Goal: Submit feedback/report problem: Submit feedback/report problem

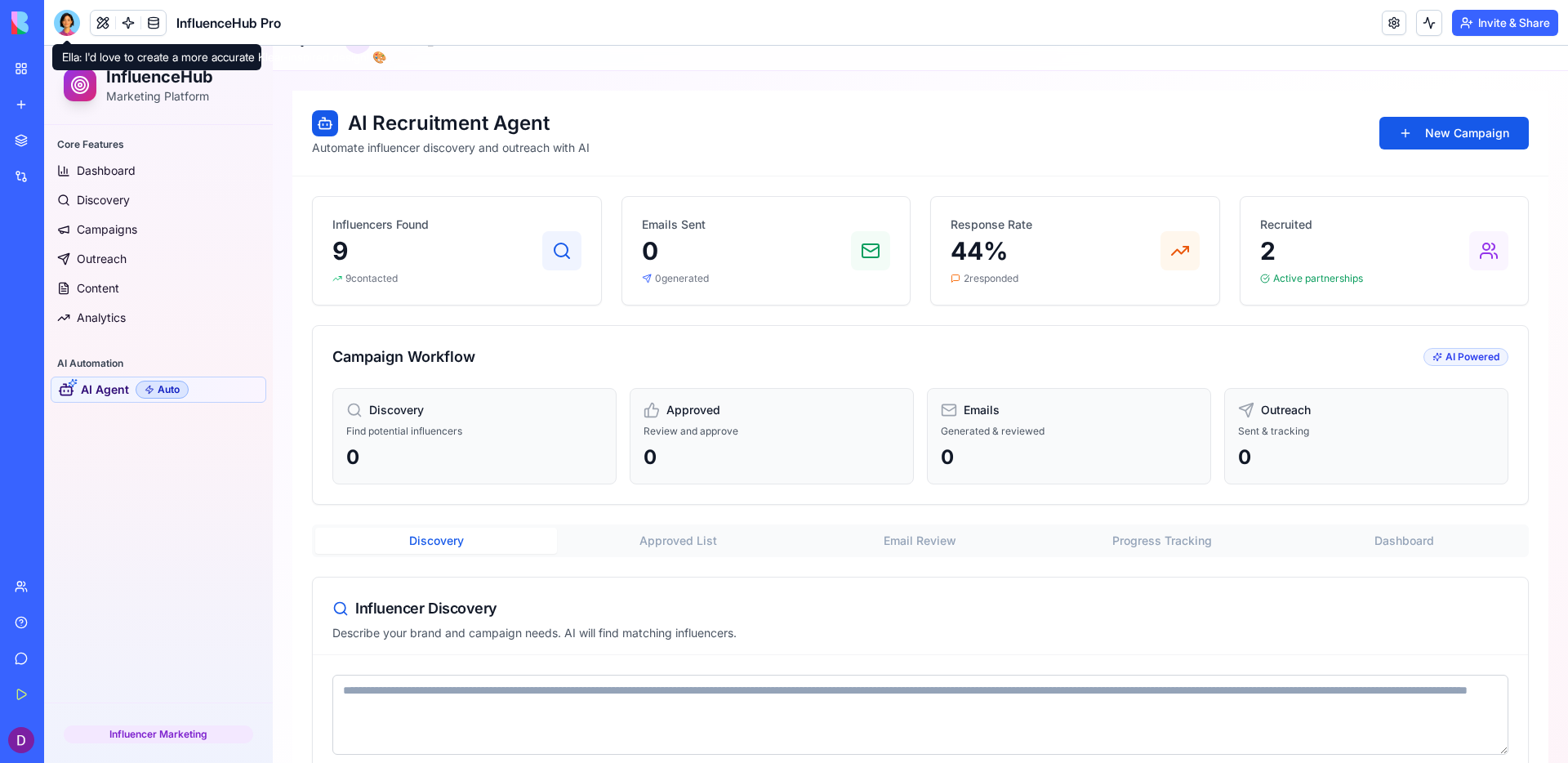
click at [75, 19] on div at bounding box center [67, 23] width 26 height 26
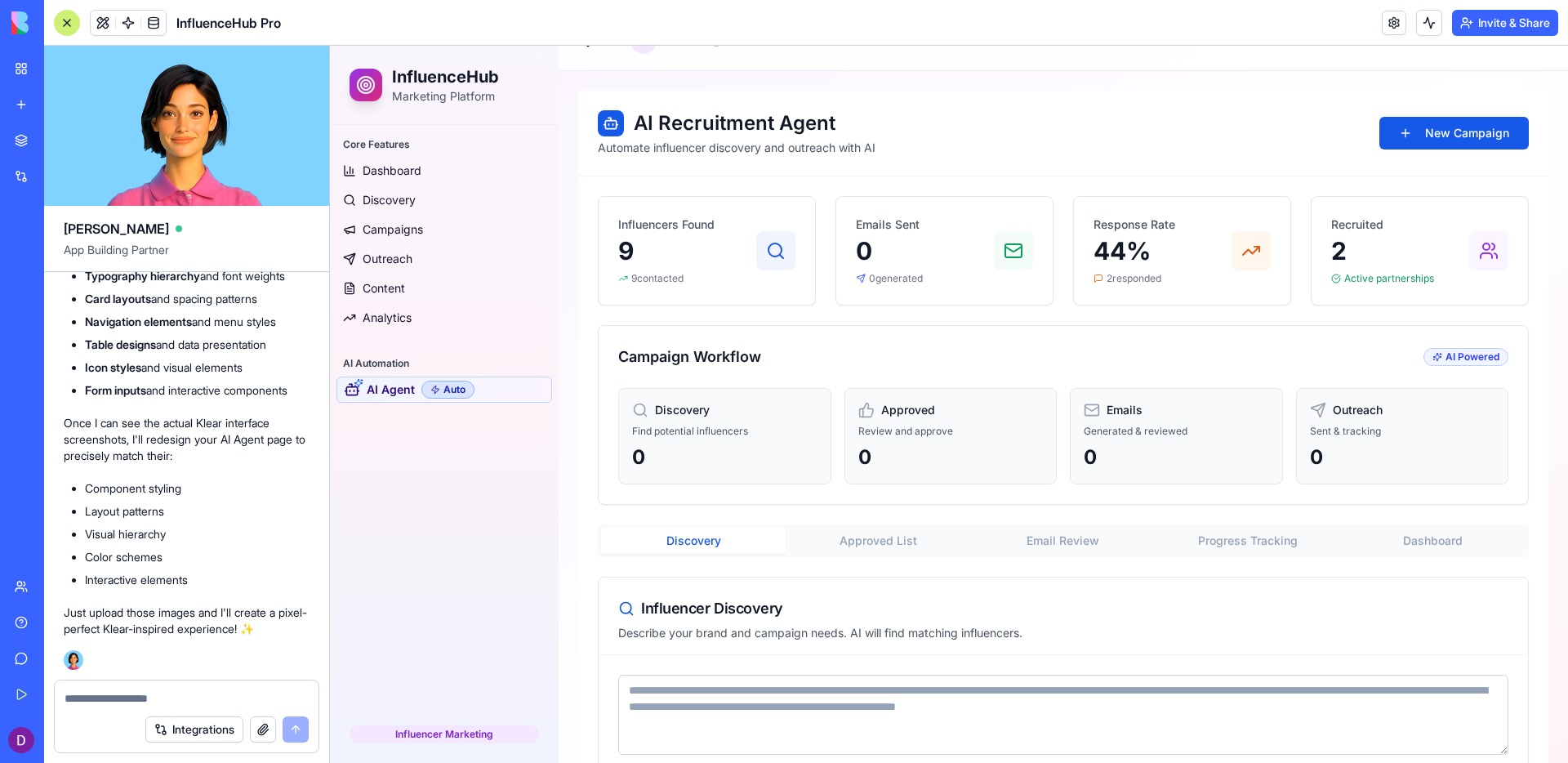
click at [153, 698] on textarea at bounding box center [187, 698] width 244 height 17
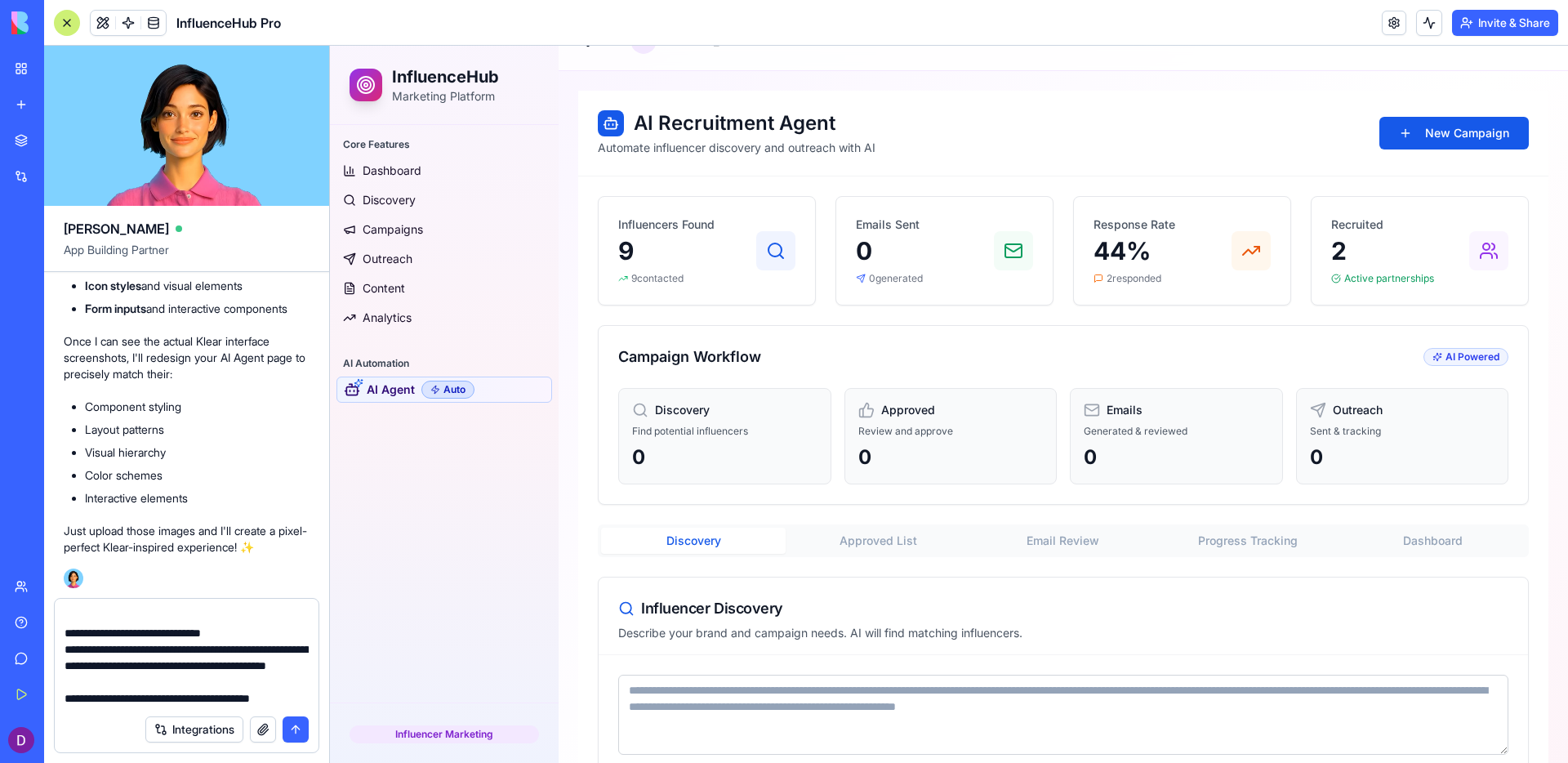
scroll to position [80, 0]
type textarea "**********"
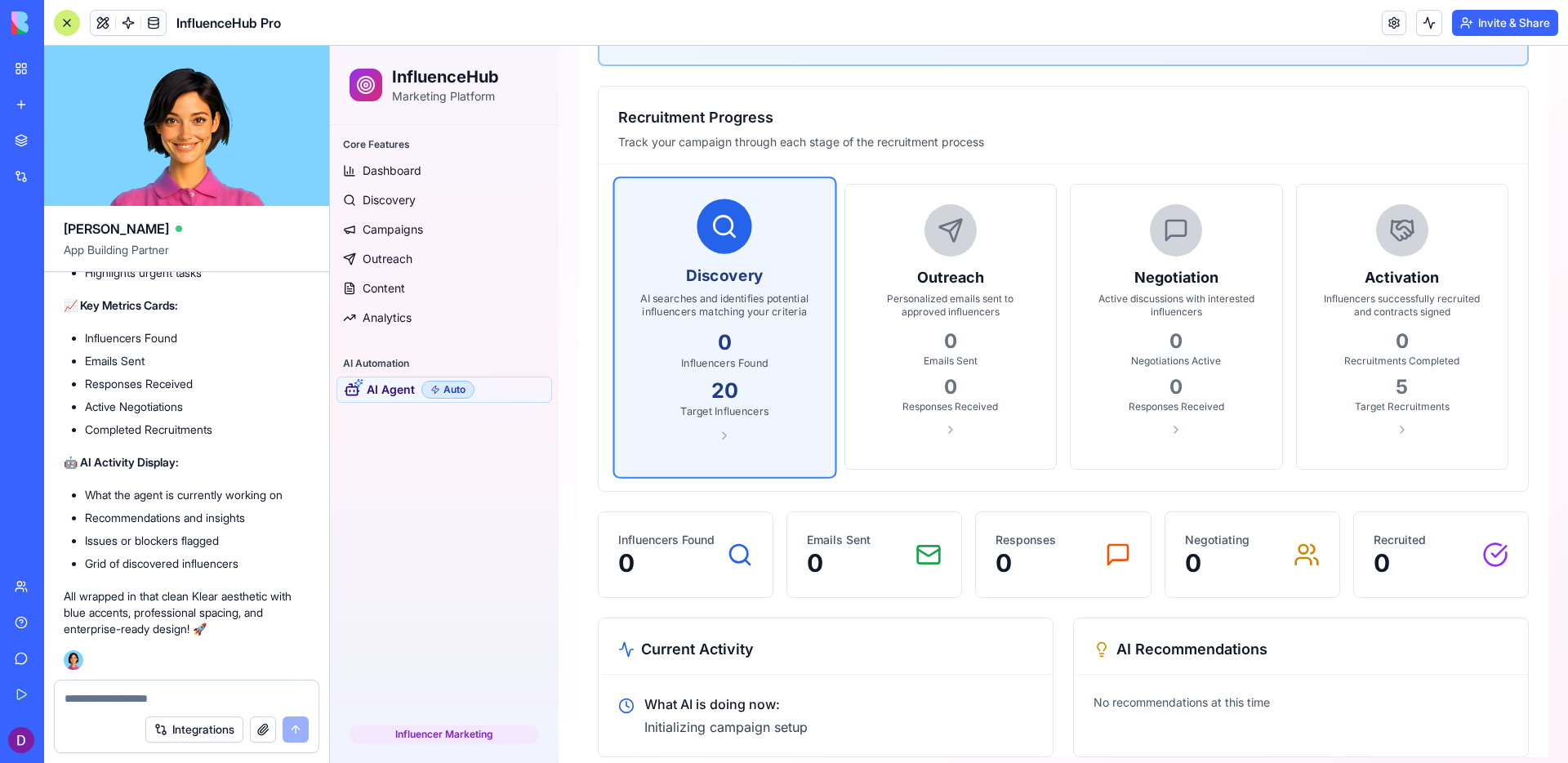
scroll to position [356, 0]
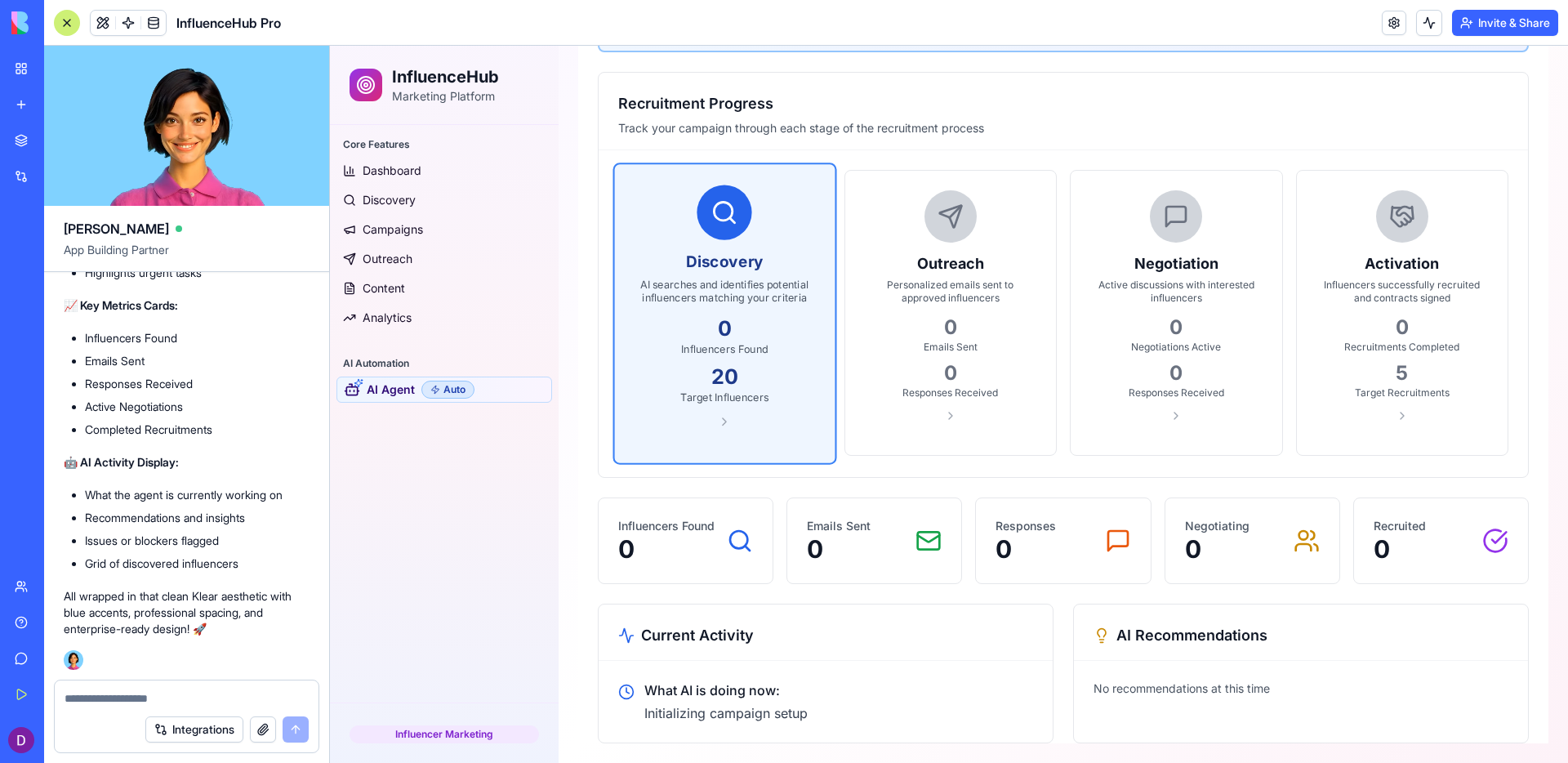
click at [905, 704] on div "What AI is doing now: Initializing campaign setup" at bounding box center [826, 701] width 415 height 43
click at [1228, 705] on div "No recommendations at this time" at bounding box center [1300, 689] width 454 height 56
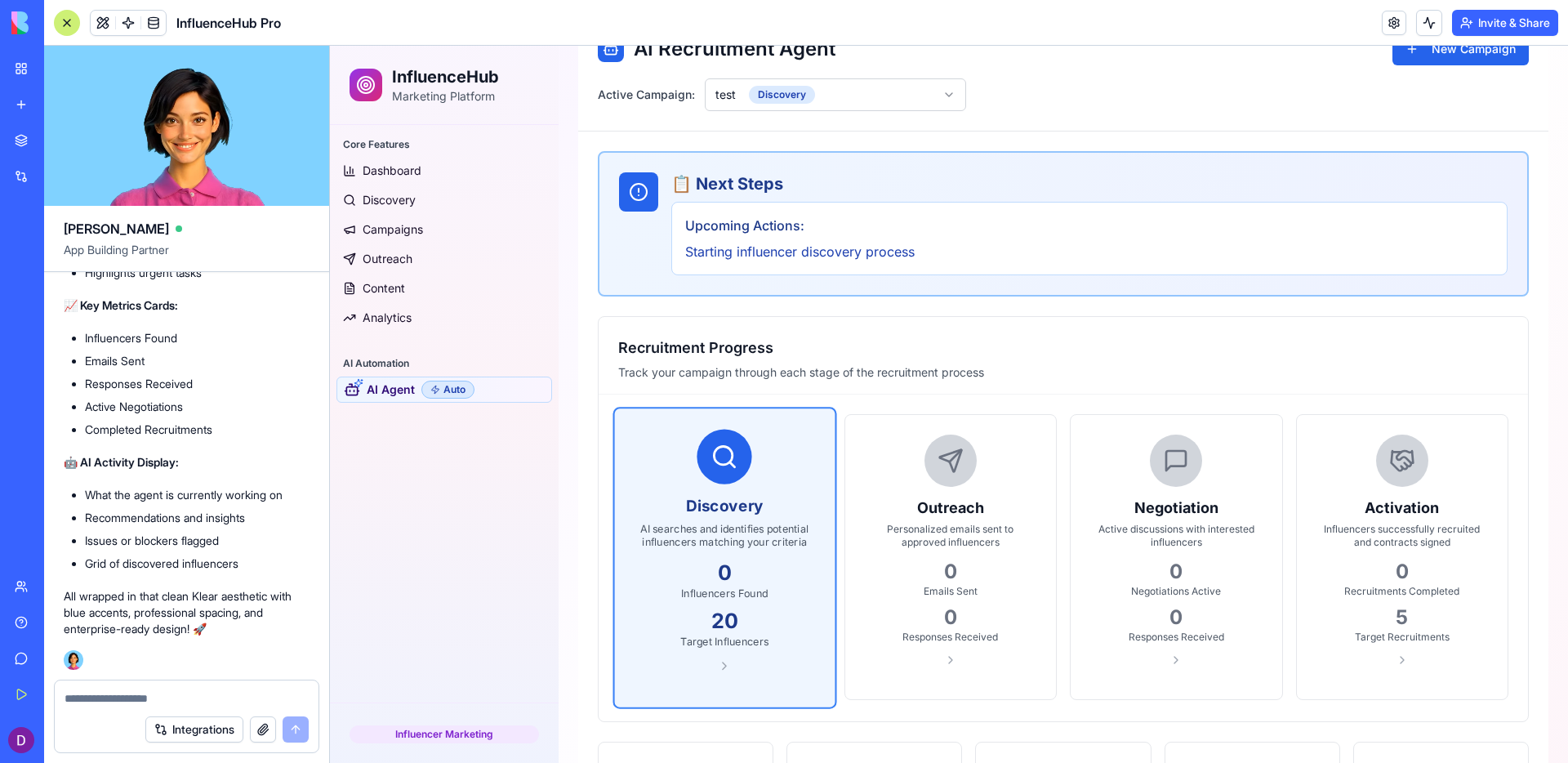
scroll to position [0, 0]
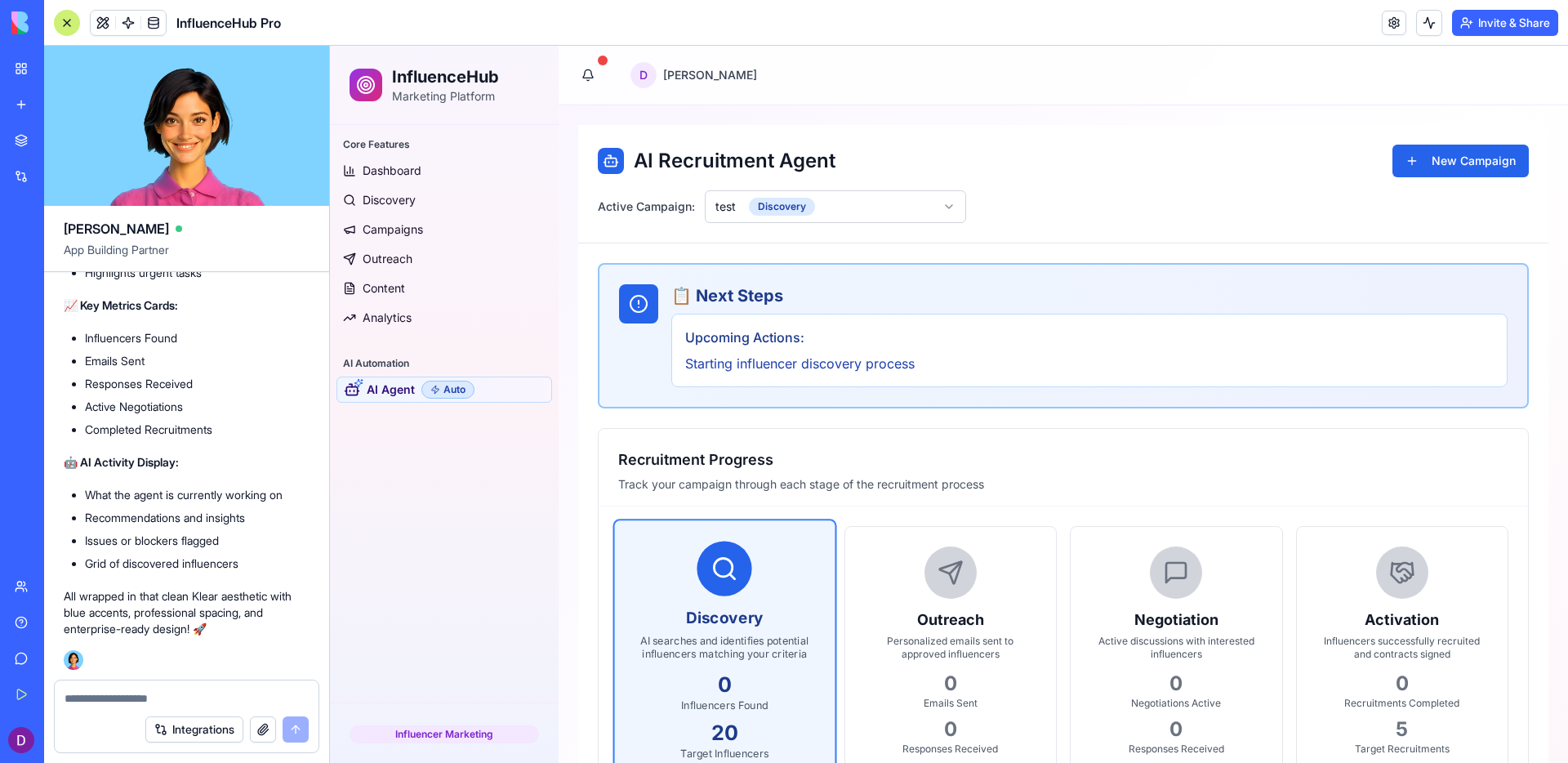
click at [918, 206] on html "InfluenceHub Marketing Platform Core Features Dashboard Discovery Campaigns Out…" at bounding box center [949, 582] width 1238 height 1073
click at [832, 163] on h1 "AI Recruitment Agent" at bounding box center [716, 161] width 238 height 26
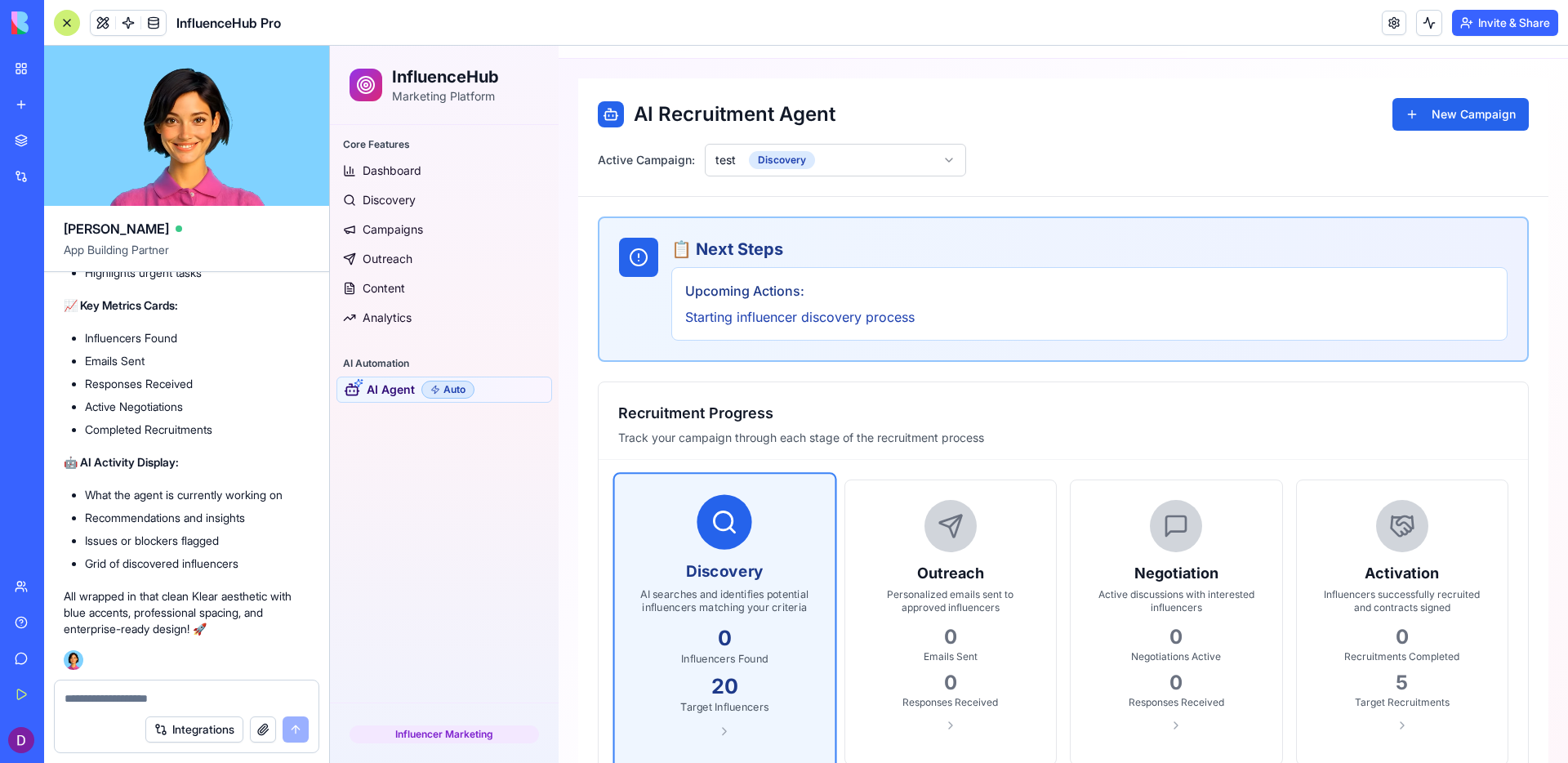
scroll to position [72, 0]
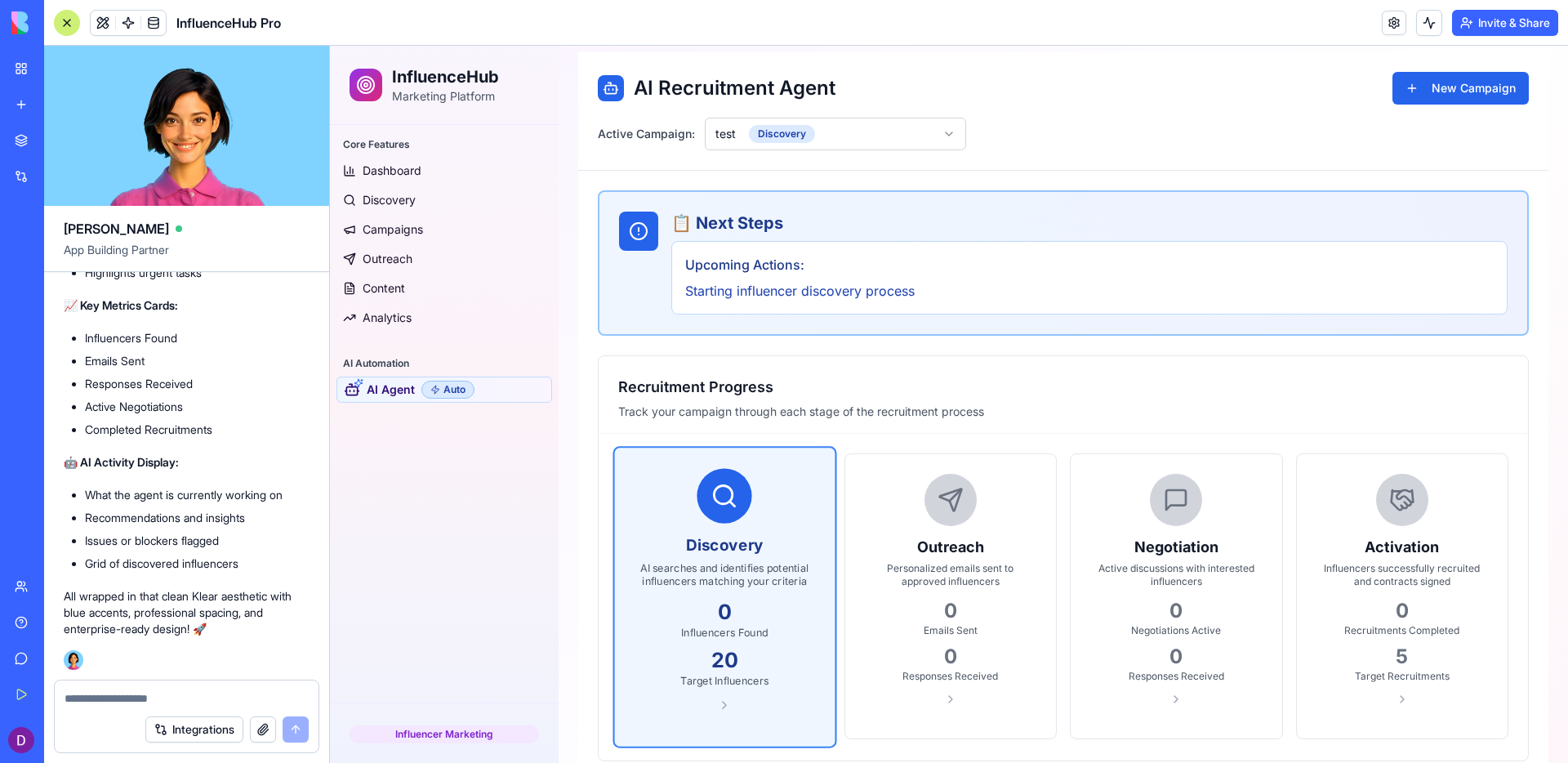
click at [903, 501] on div "Outreach Personalized emails sent to approved influencers 0 emails Sent 0 respo…" at bounding box center [951, 589] width 173 height 232
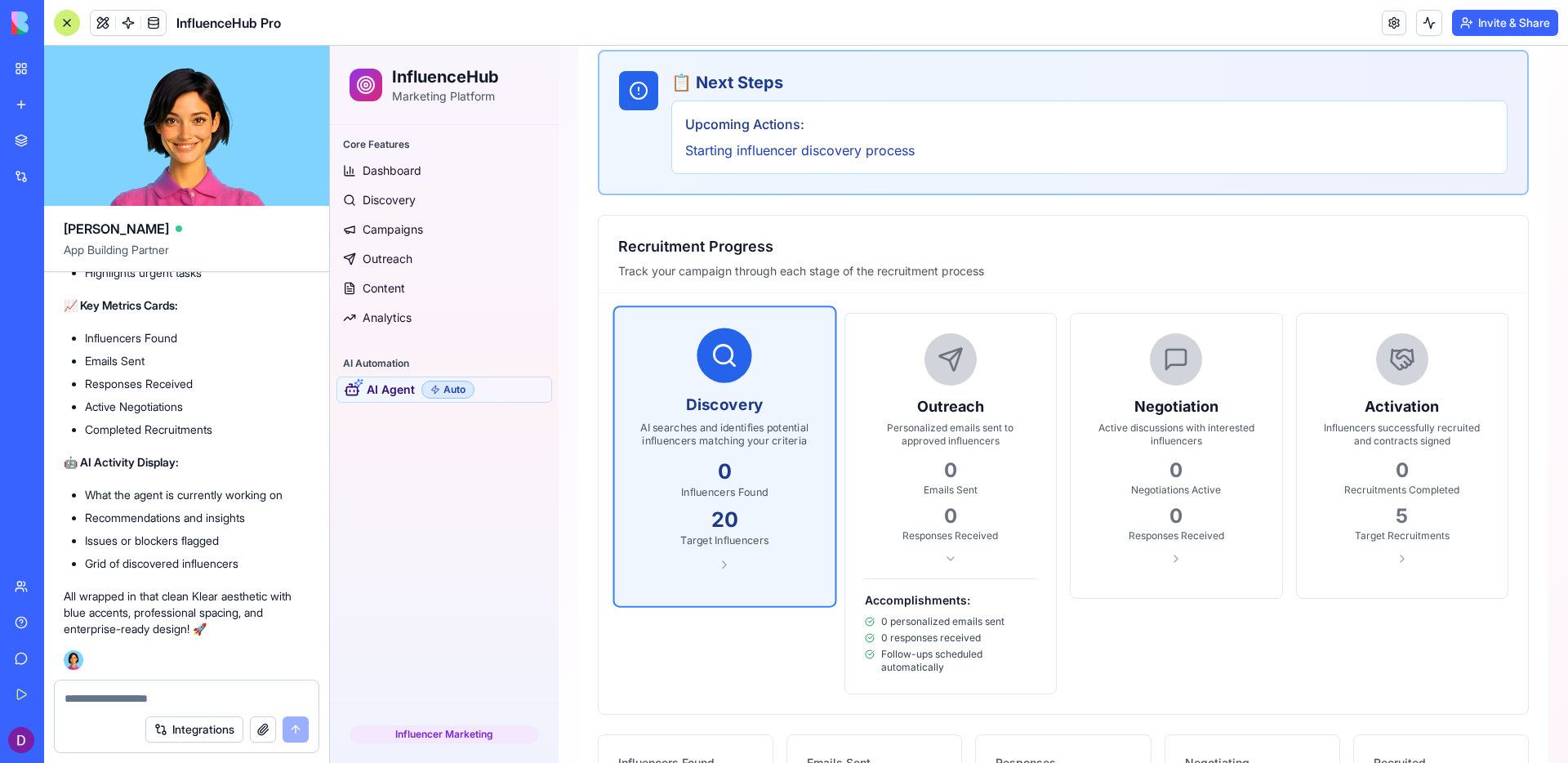
scroll to position [405, 0]
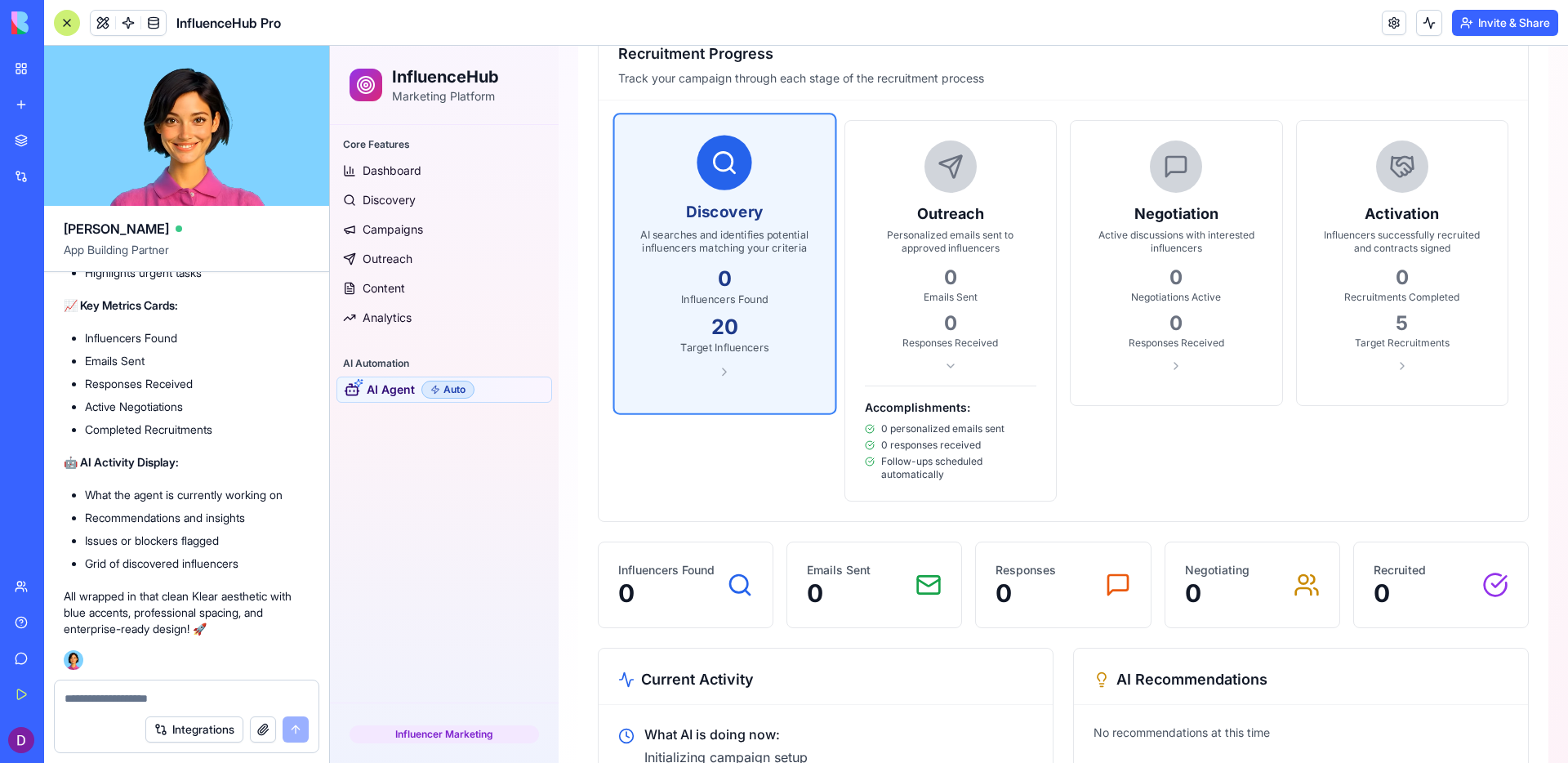
click at [971, 315] on div "0" at bounding box center [951, 324] width 173 height 26
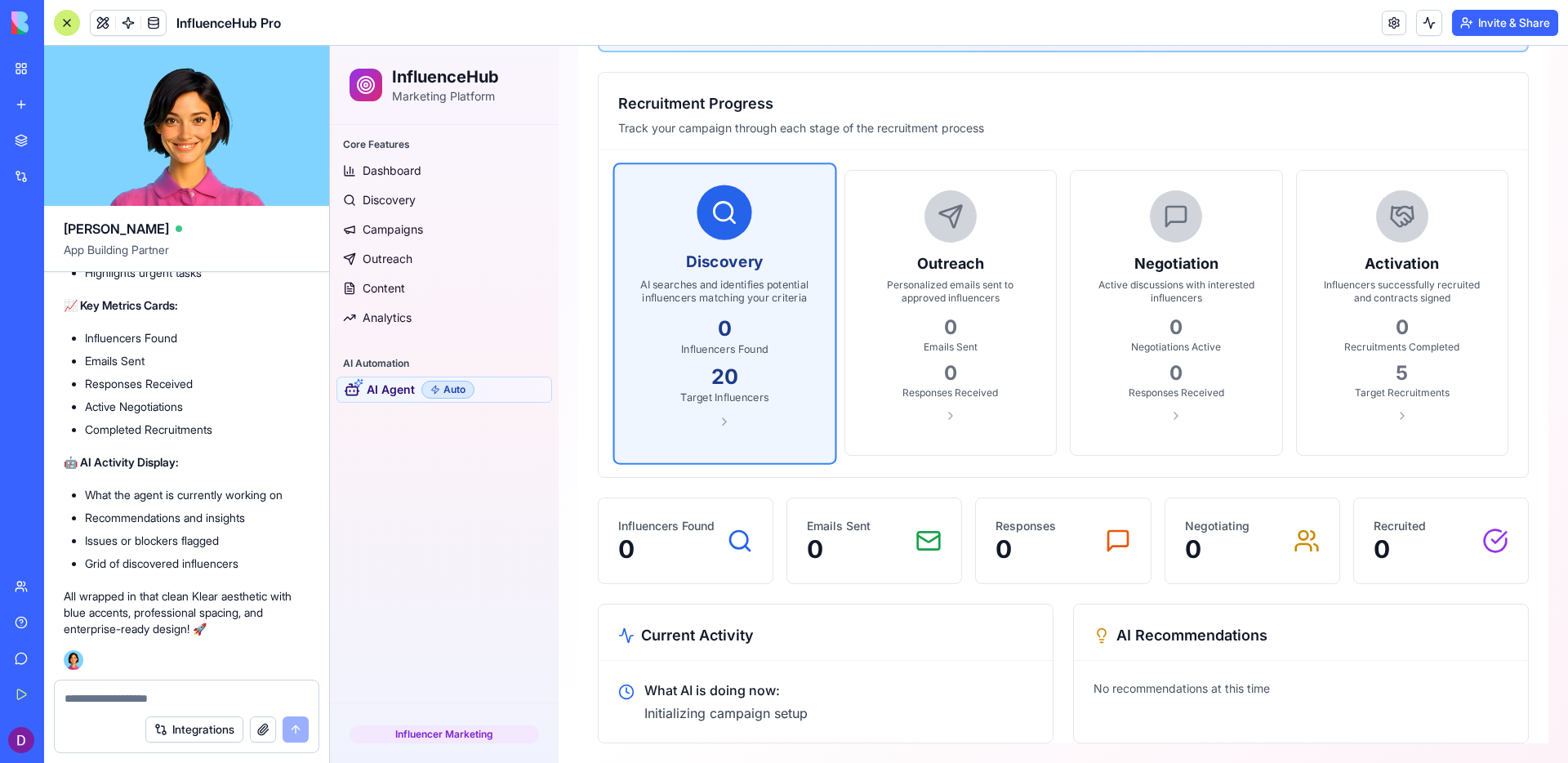
click at [1108, 307] on div "Negotiation Active discussions with interested influencers 0 negotiations Activ…" at bounding box center [1176, 306] width 173 height 232
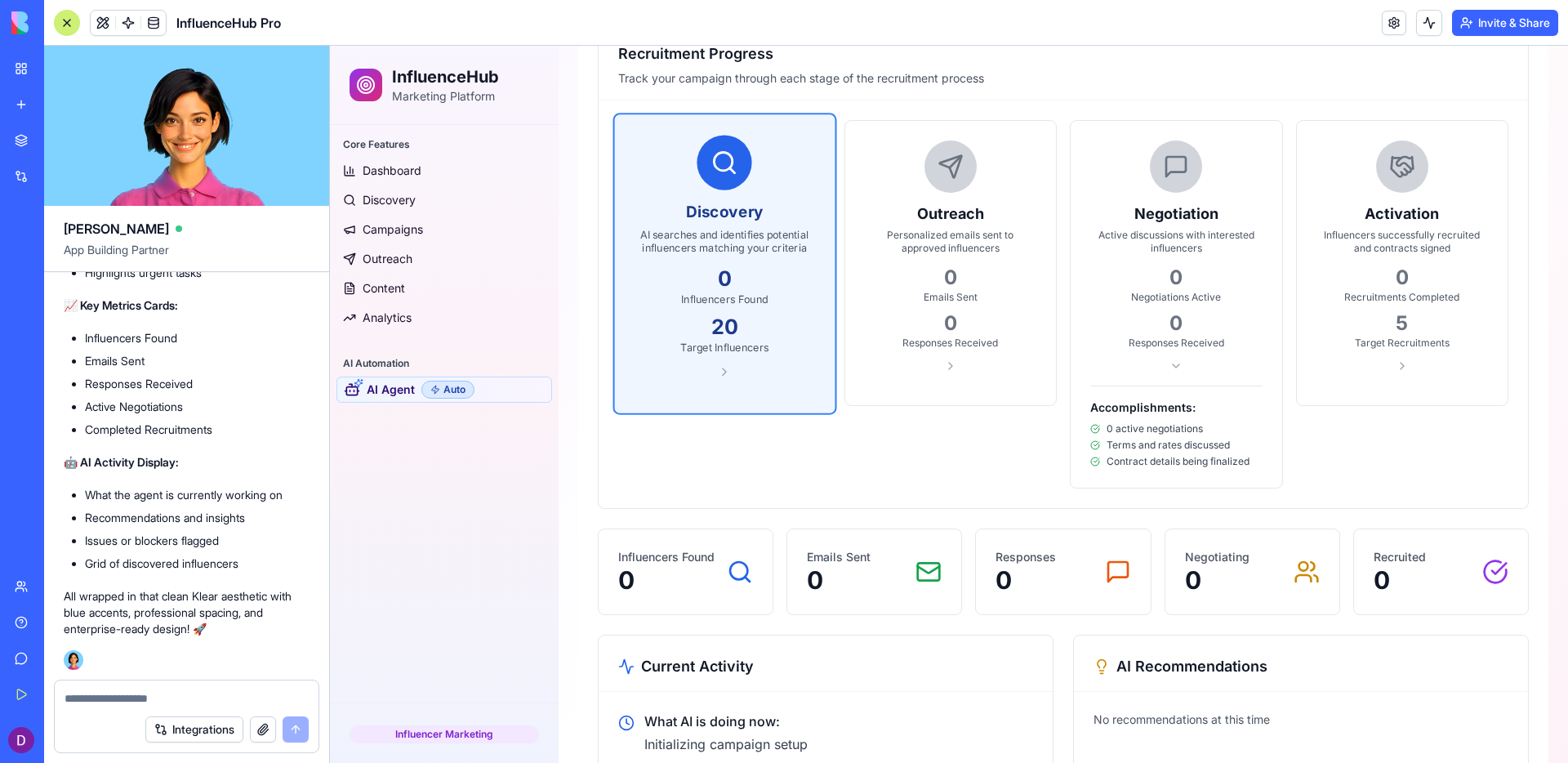
click at [1108, 307] on div "0 negotiations Active 0 responses Received" at bounding box center [1176, 306] width 173 height 85
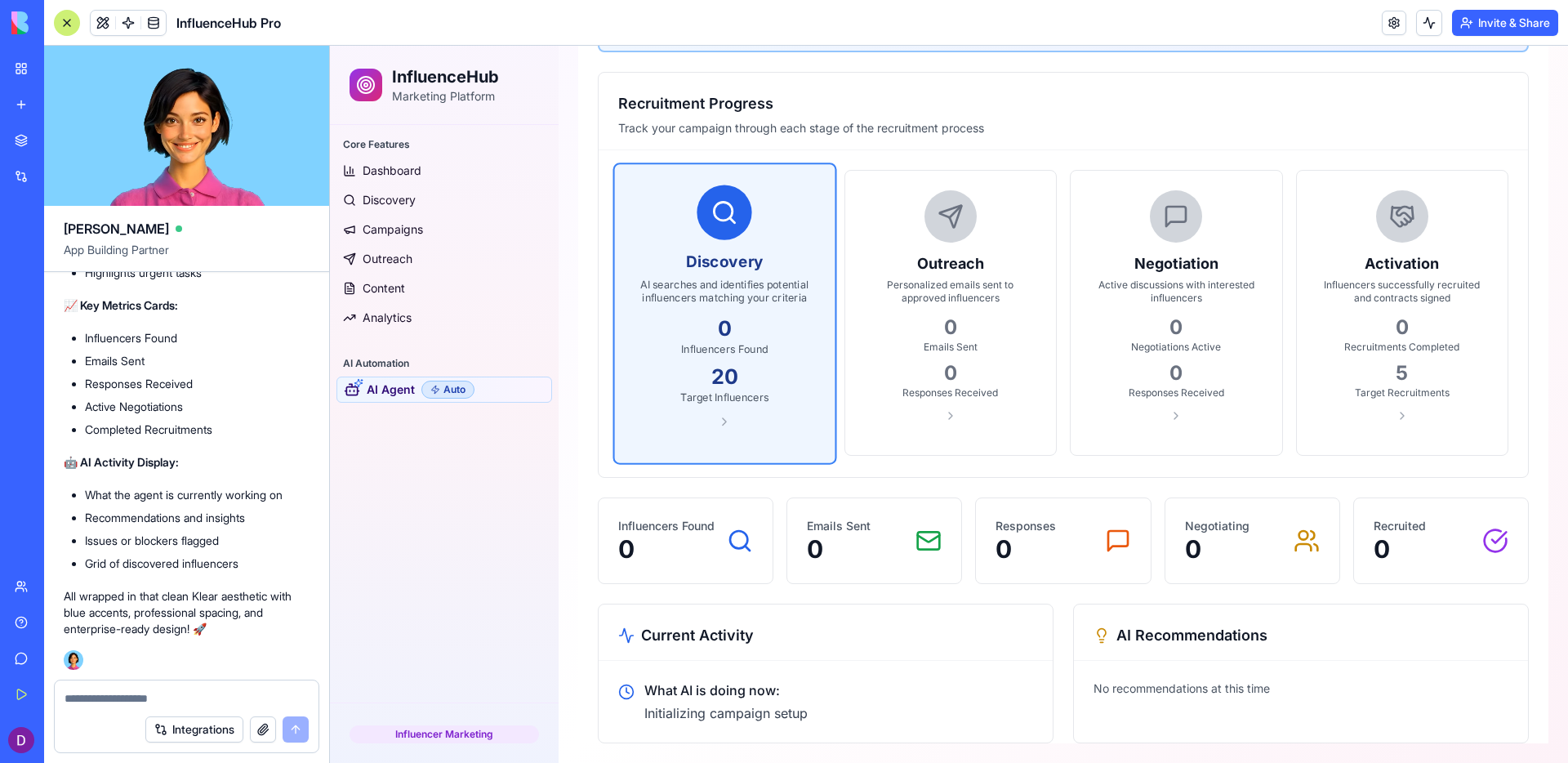
click at [767, 326] on div "0" at bounding box center [725, 329] width 179 height 28
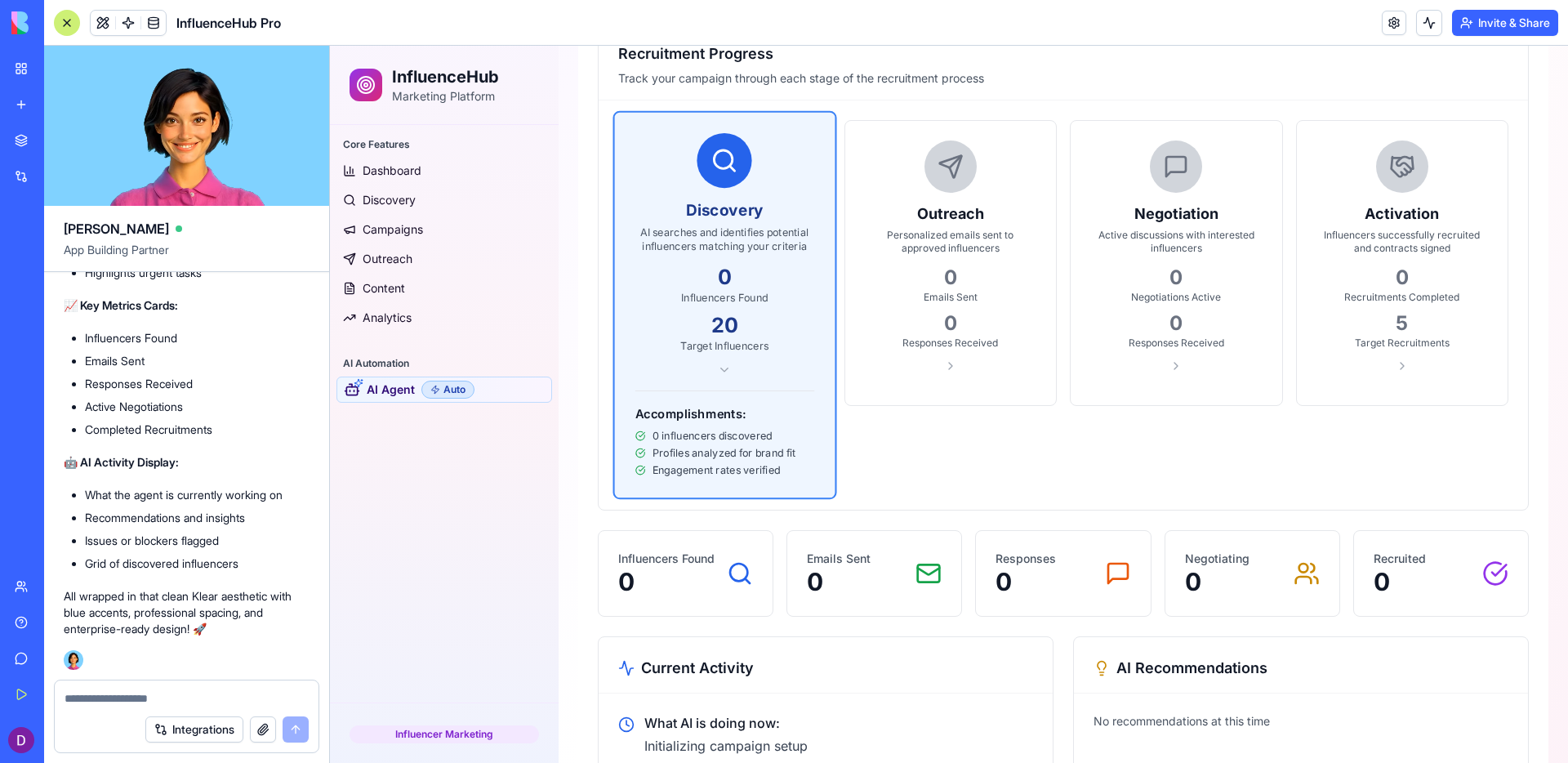
click at [763, 326] on div "20" at bounding box center [725, 325] width 179 height 28
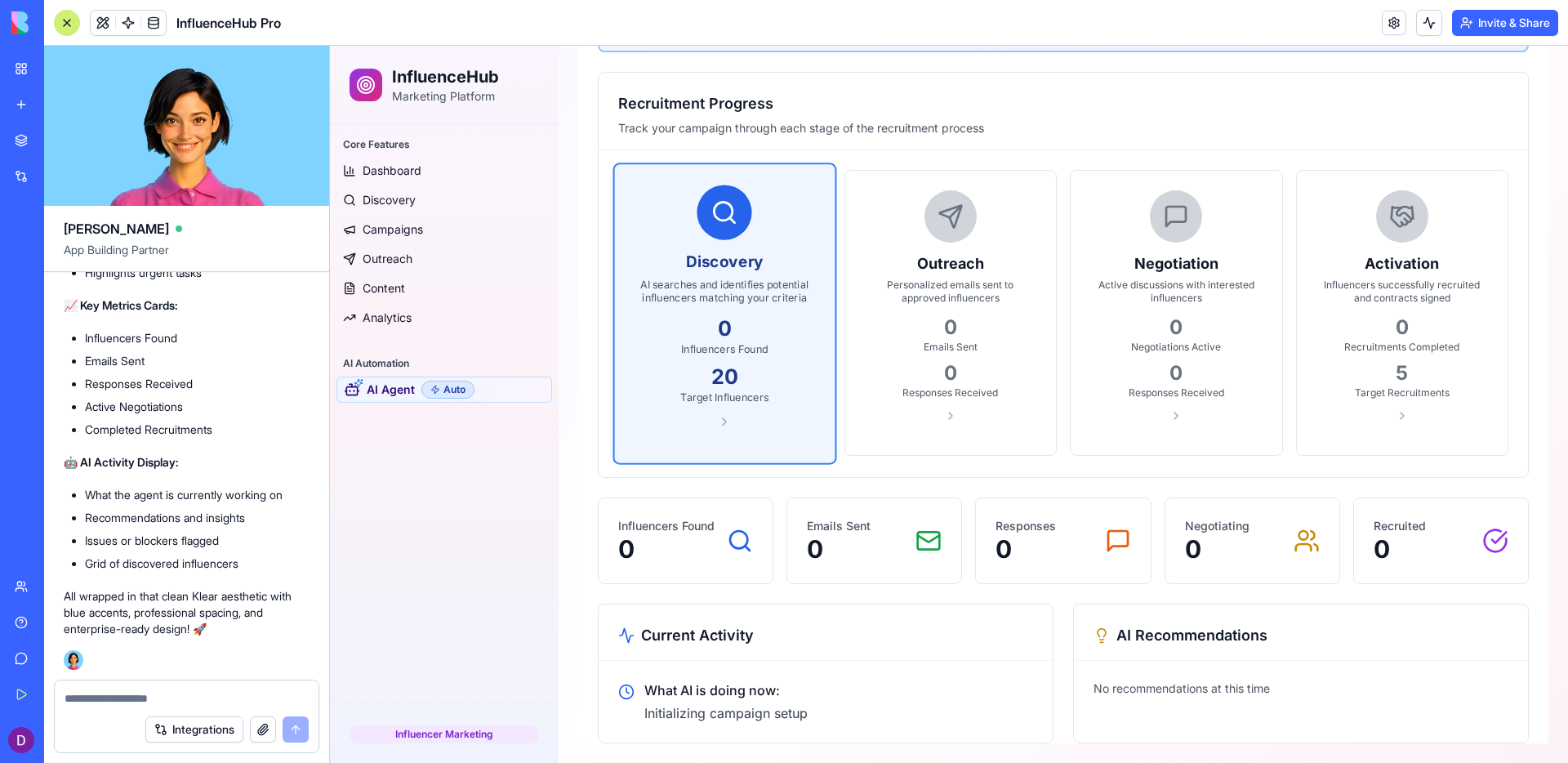
scroll to position [356, 0]
click at [751, 509] on div "Influencers Found 0" at bounding box center [685, 540] width 174 height 85
click at [800, 699] on p "What AI is doing now:" at bounding box center [726, 690] width 163 height 19
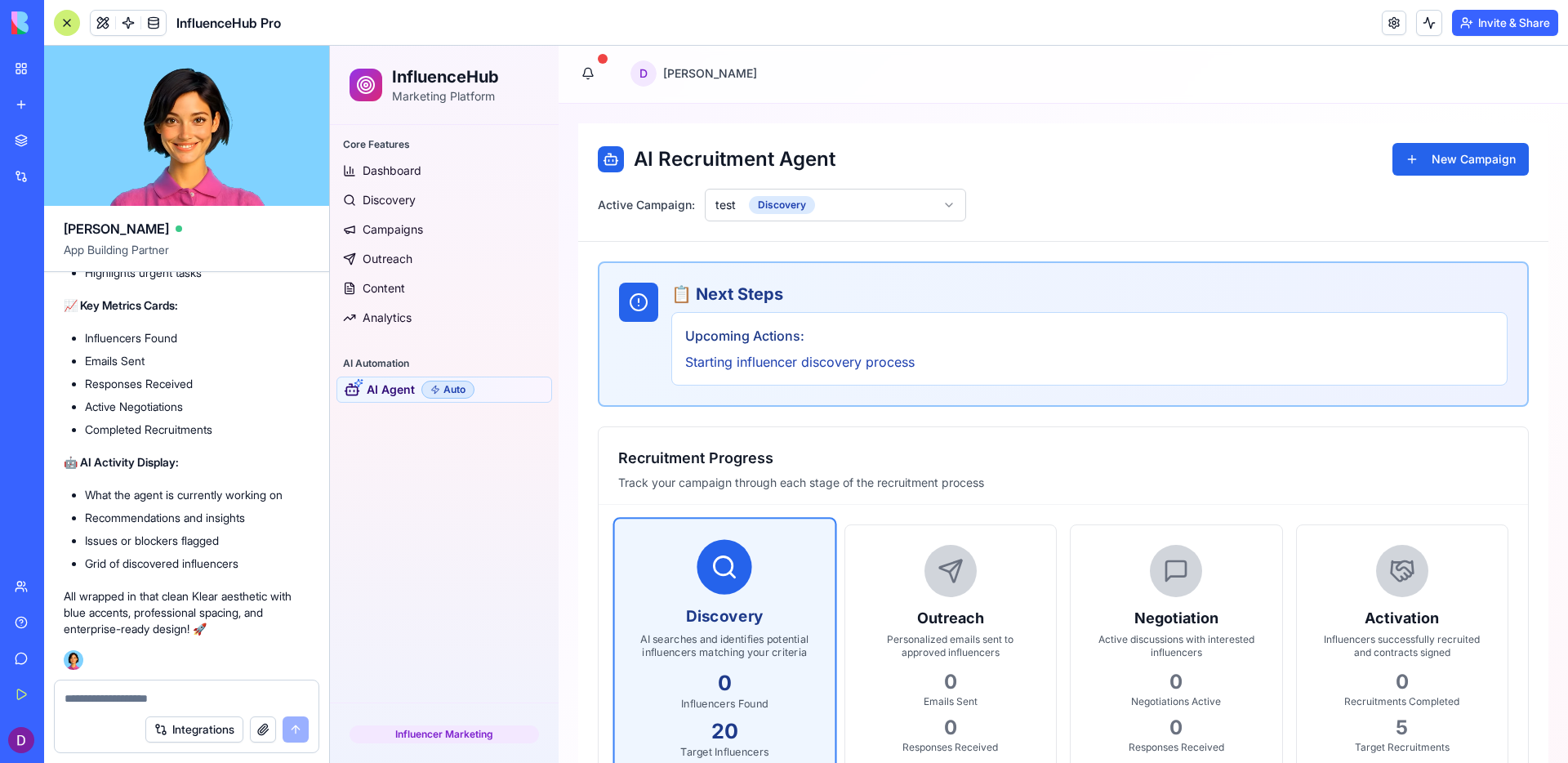
scroll to position [0, 0]
click at [957, 596] on div at bounding box center [951, 573] width 52 height 52
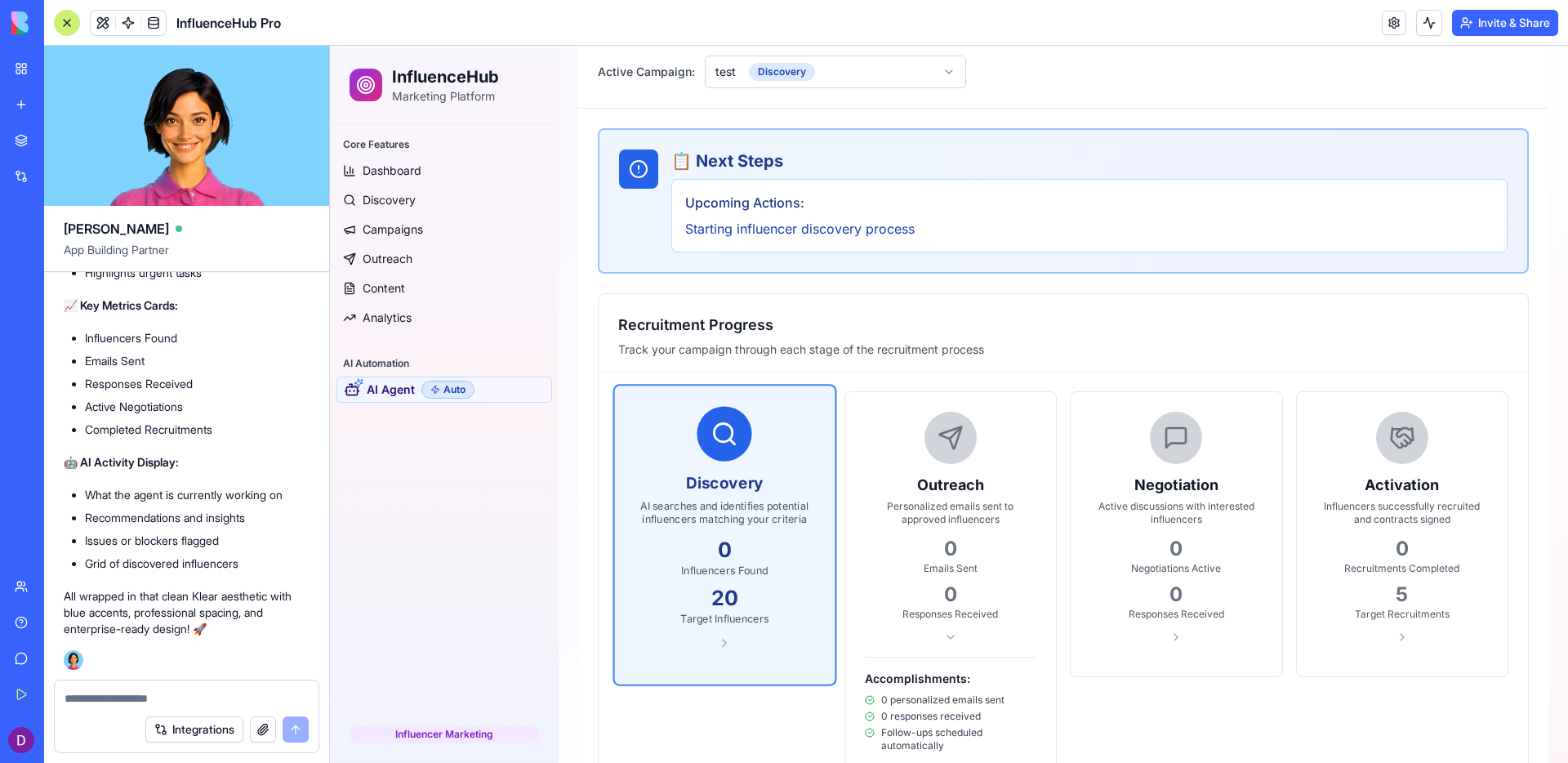
scroll to position [308, 0]
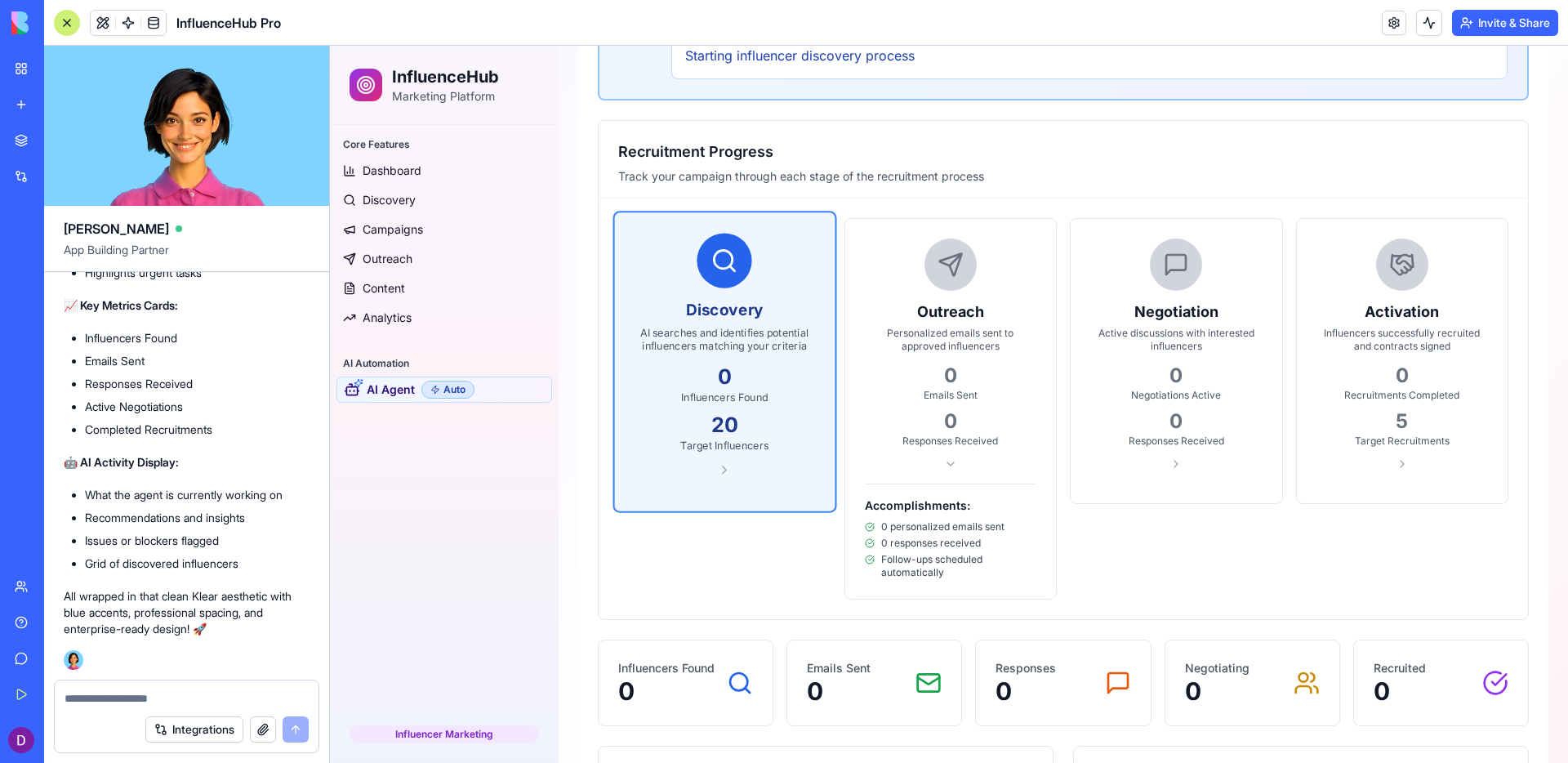
click at [815, 459] on div "Discovery AI searches and identifies potential influencers matching your criter…" at bounding box center [725, 361] width 220 height 298
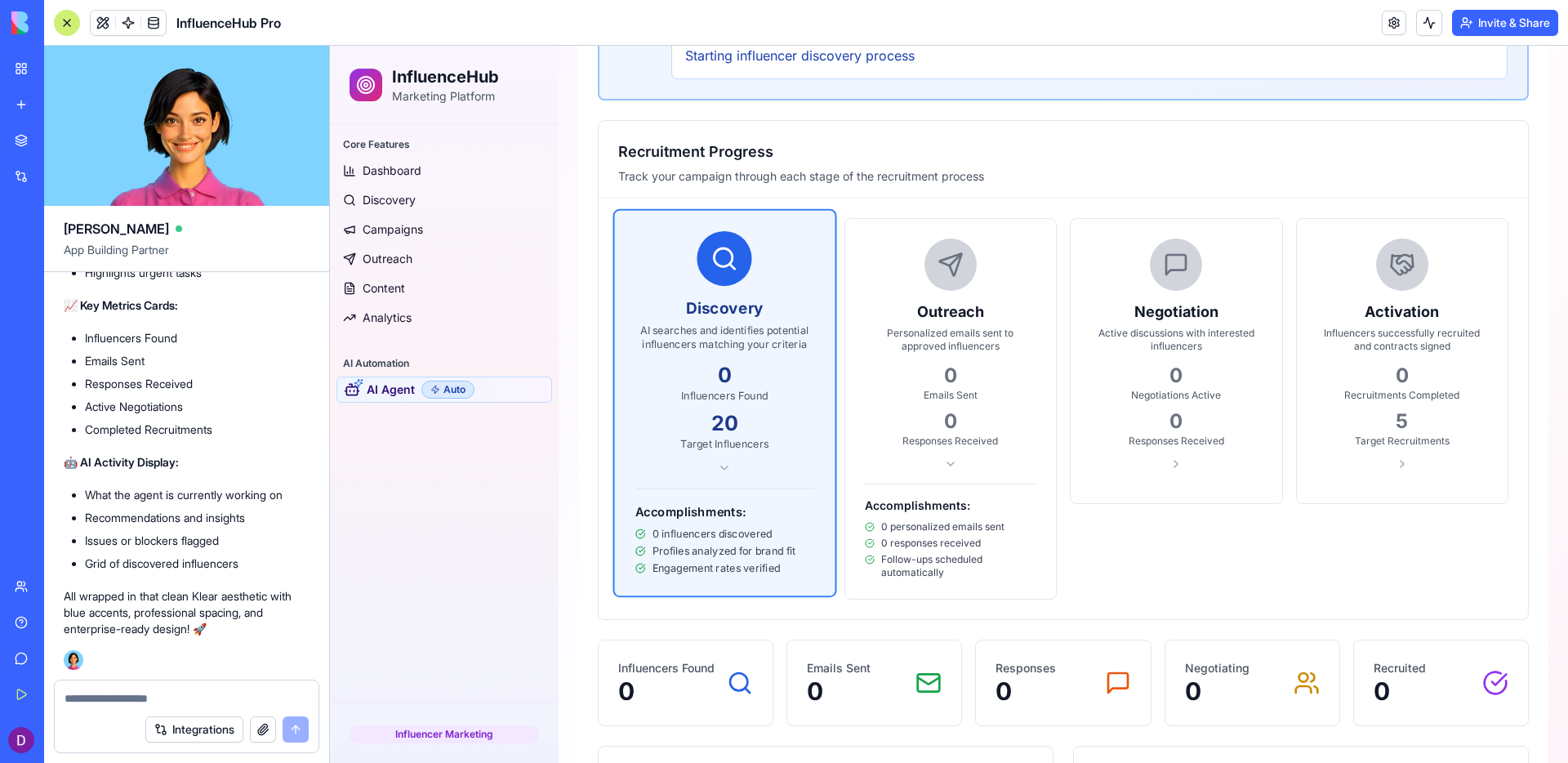
click at [815, 459] on div "Discovery AI searches and identifies potential influencers matching your criter…" at bounding box center [725, 403] width 220 height 385
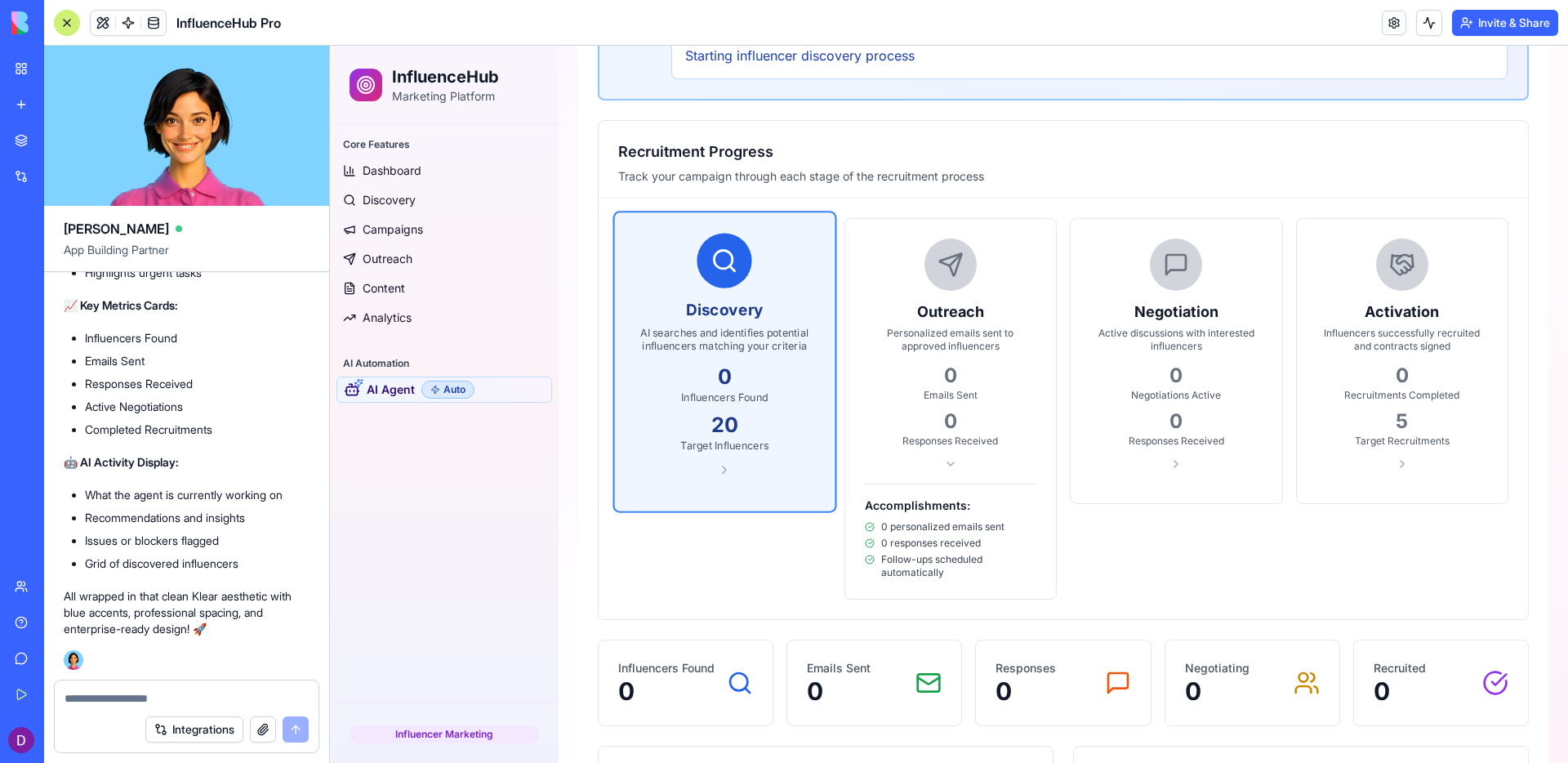
click at [765, 450] on div "target Influencers" at bounding box center [725, 446] width 179 height 14
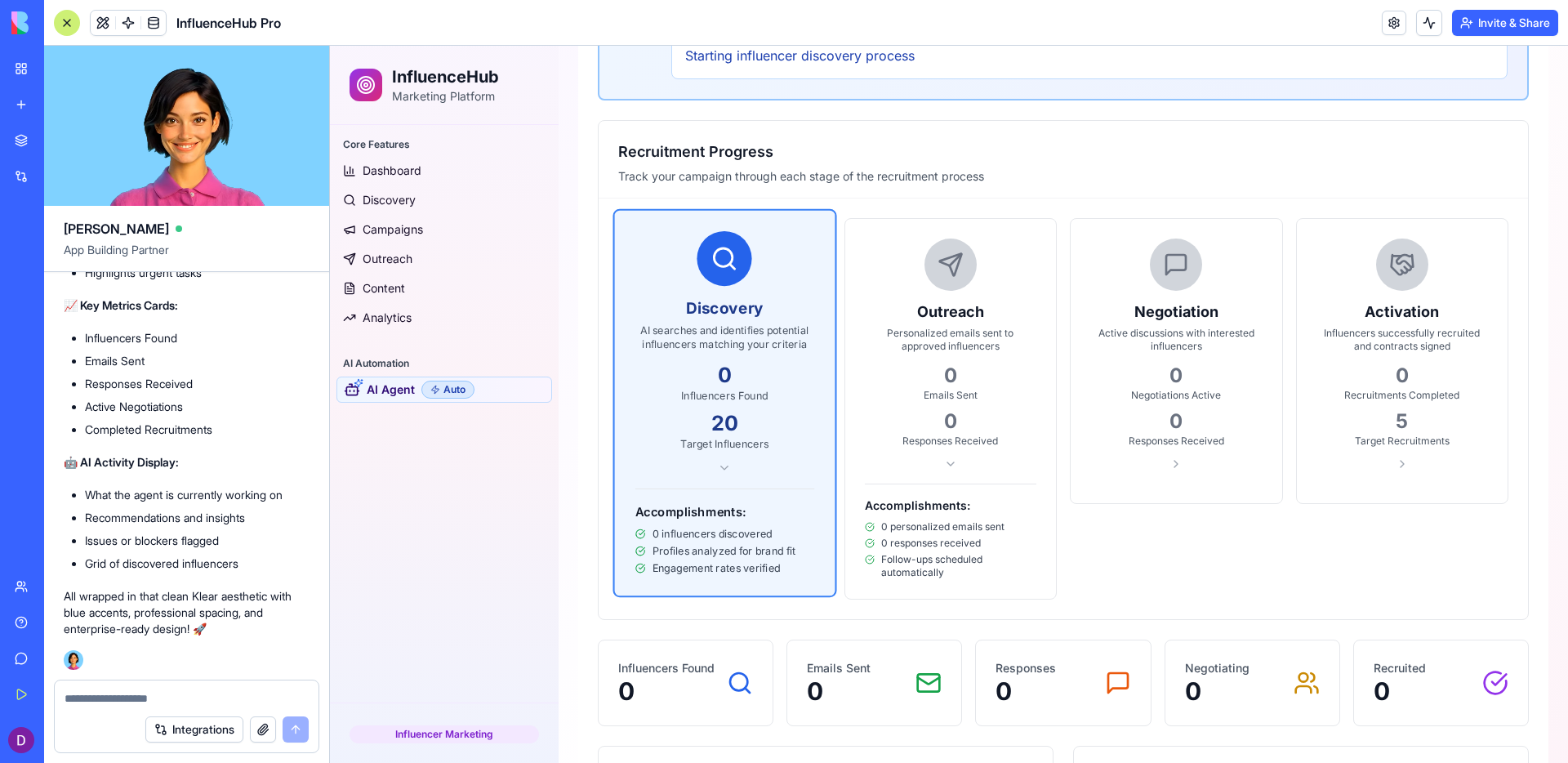
click at [1130, 423] on div "0" at bounding box center [1176, 421] width 173 height 26
click at [1381, 408] on div "5" at bounding box center [1403, 421] width 173 height 26
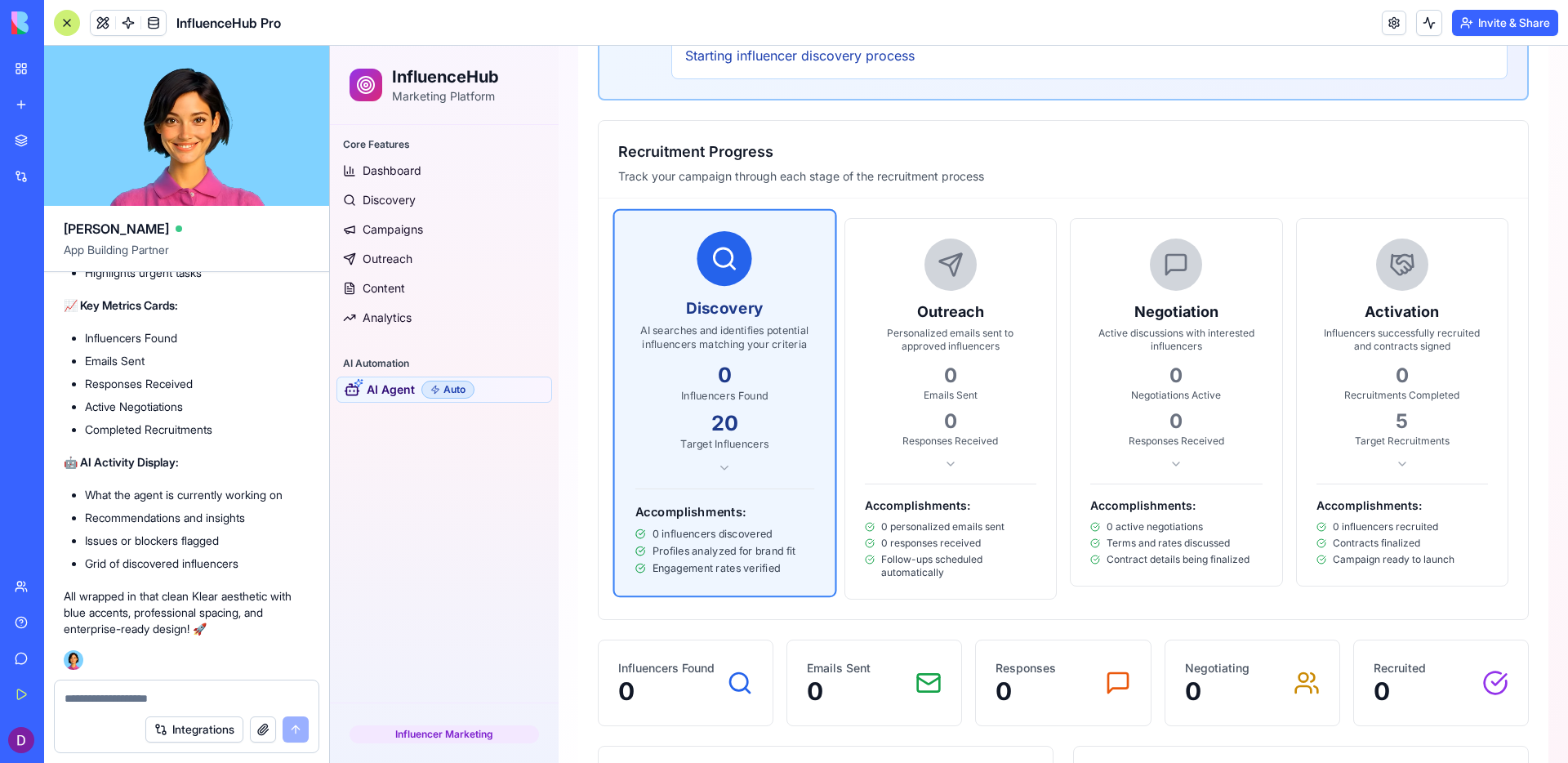
click at [1373, 431] on div "5" at bounding box center [1403, 421] width 173 height 26
click at [1150, 415] on div "0" at bounding box center [1176, 421] width 173 height 26
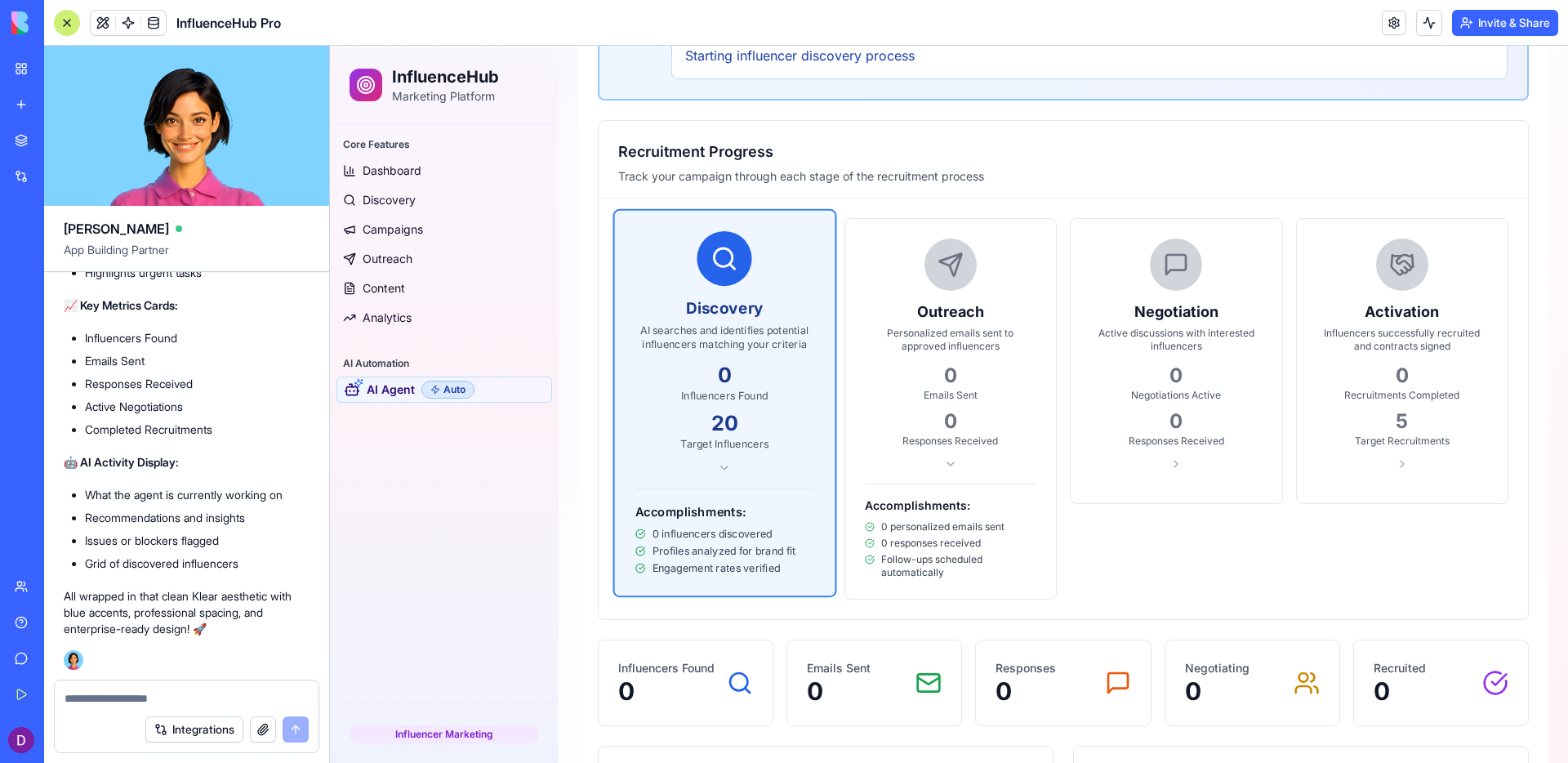
click at [929, 377] on div "0" at bounding box center [951, 376] width 173 height 26
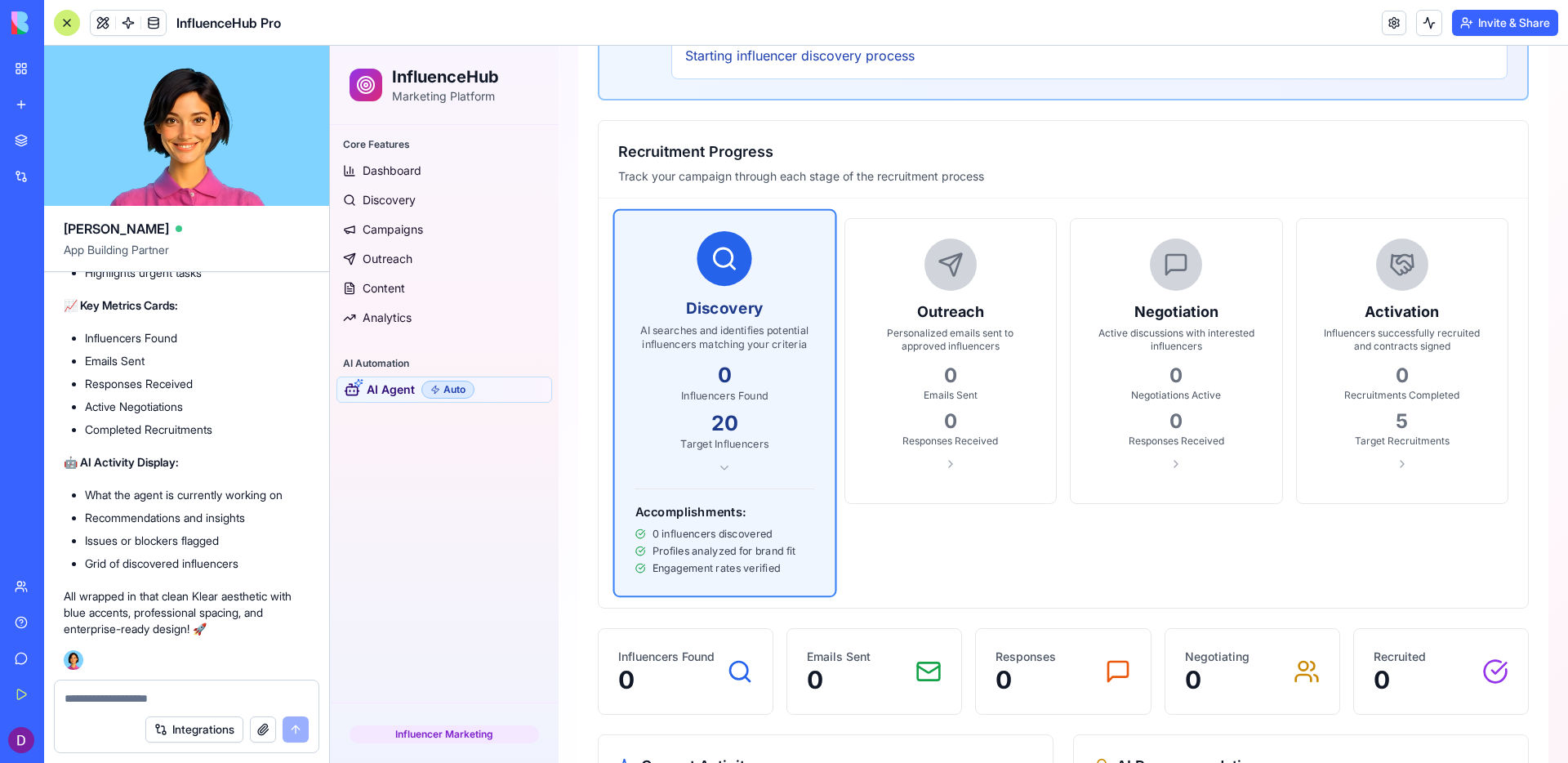
click at [814, 477] on div "Discovery AI searches and identifies potential influencers matching your criter…" at bounding box center [725, 403] width 220 height 385
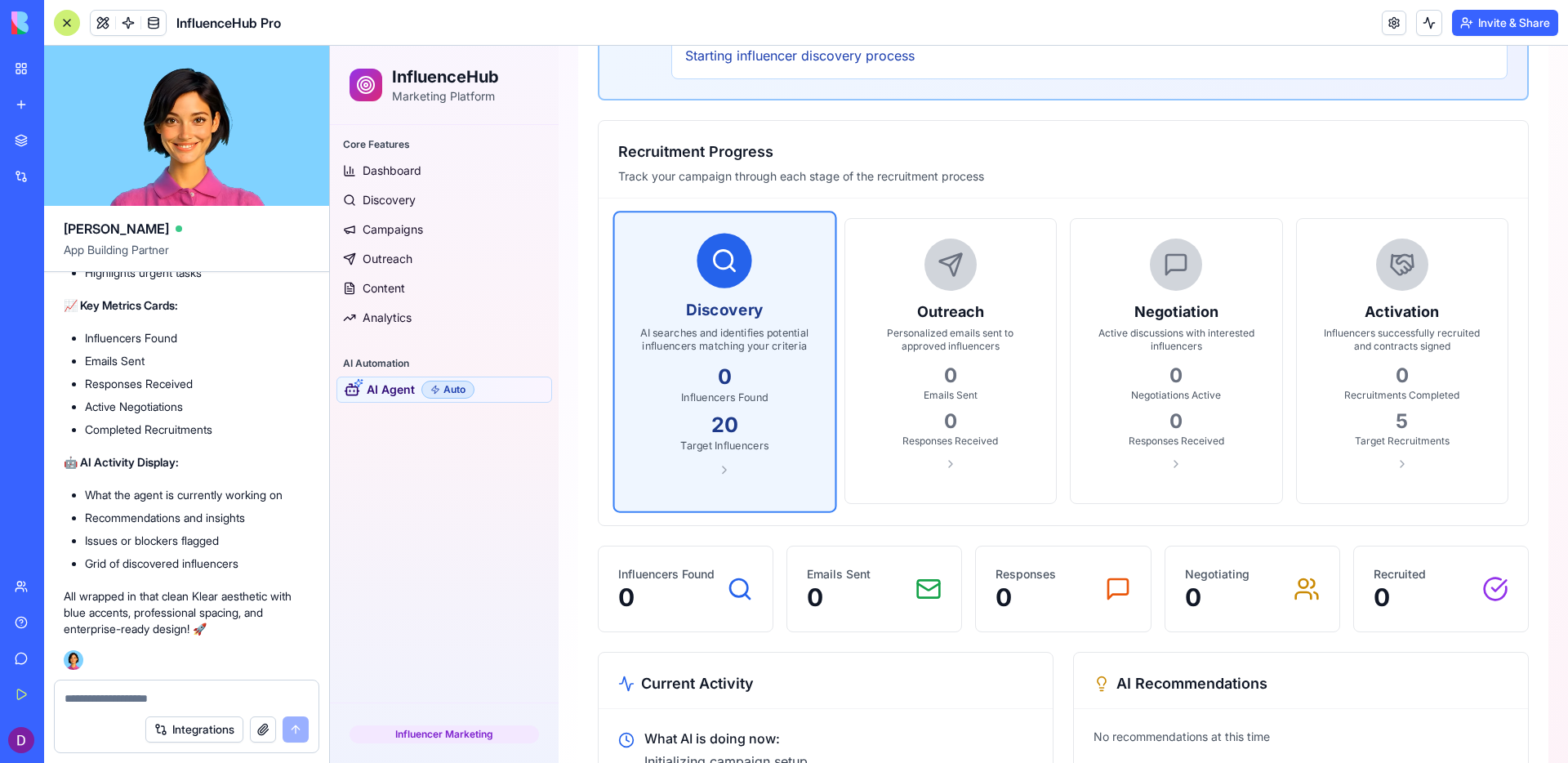
click at [894, 597] on div "Emails Sent 0" at bounding box center [874, 589] width 135 height 45
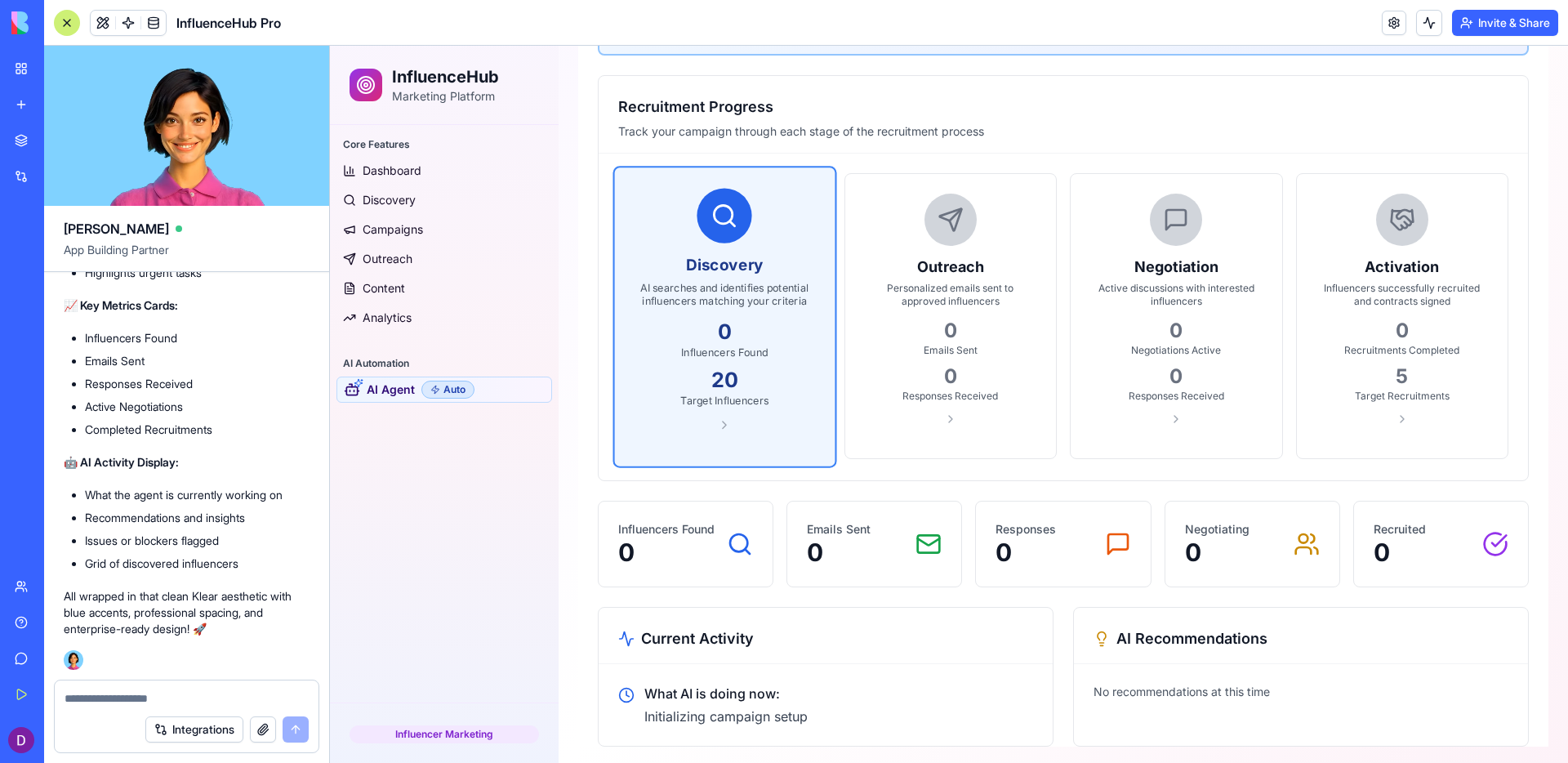
scroll to position [356, 0]
click at [637, 615] on div "Current Activity" at bounding box center [825, 632] width 454 height 57
click at [187, 691] on textarea at bounding box center [187, 698] width 244 height 17
type textarea "**********"
click at [295, 728] on button "submit" at bounding box center [296, 729] width 26 height 26
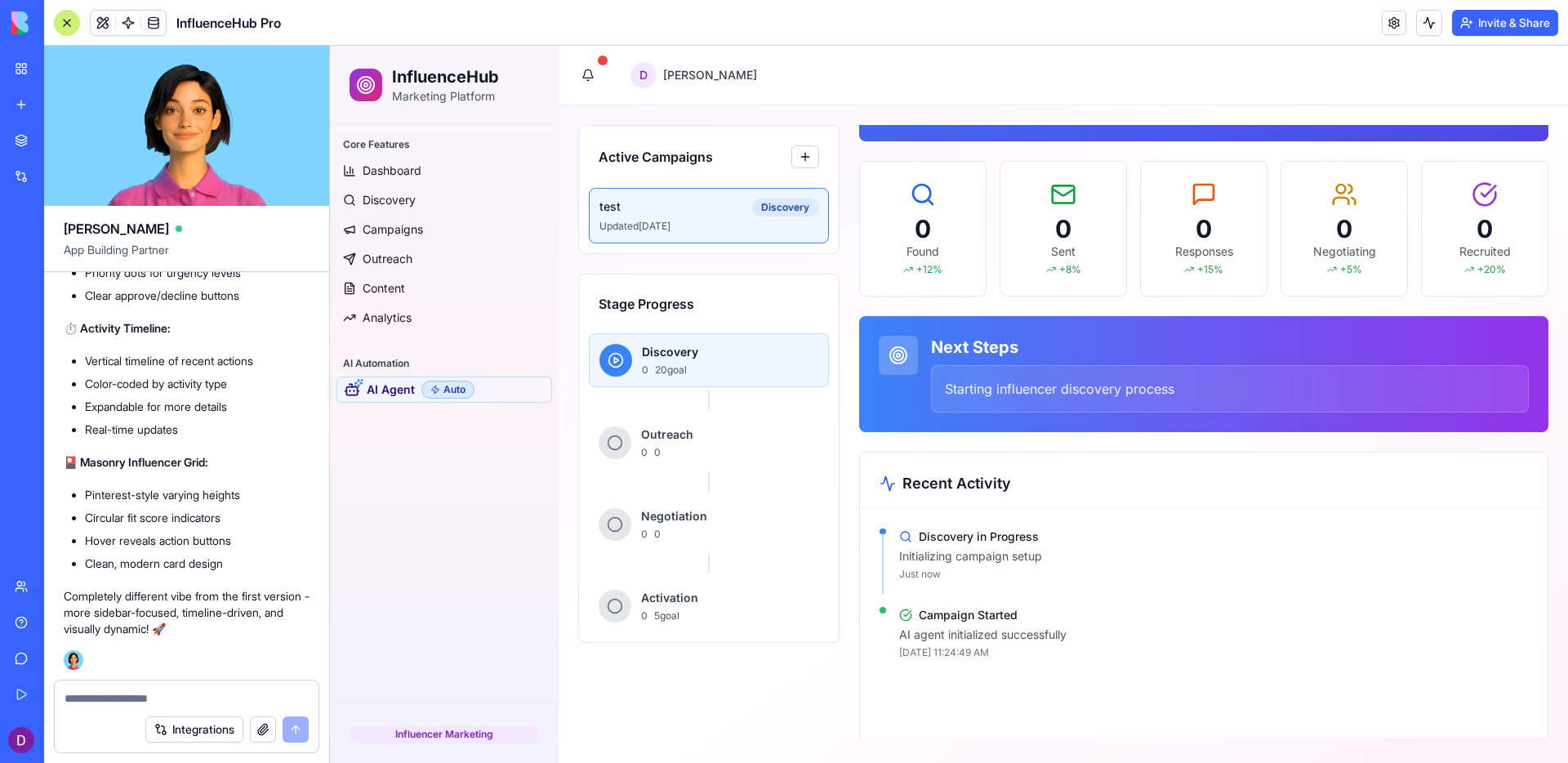
scroll to position [187, 0]
